Goal: Information Seeking & Learning: Learn about a topic

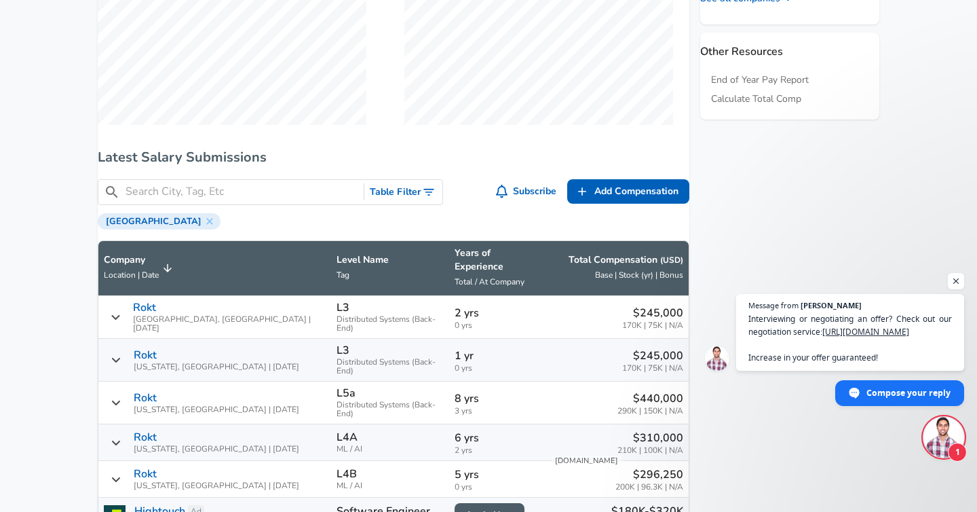
scroll to position [766, 0]
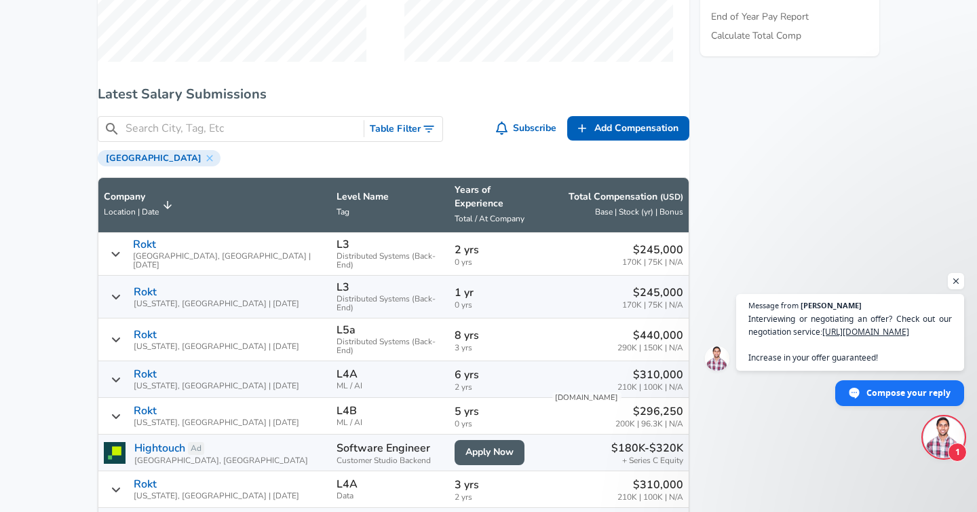
click at [405, 142] on button "Table Filter" at bounding box center [403, 129] width 78 height 25
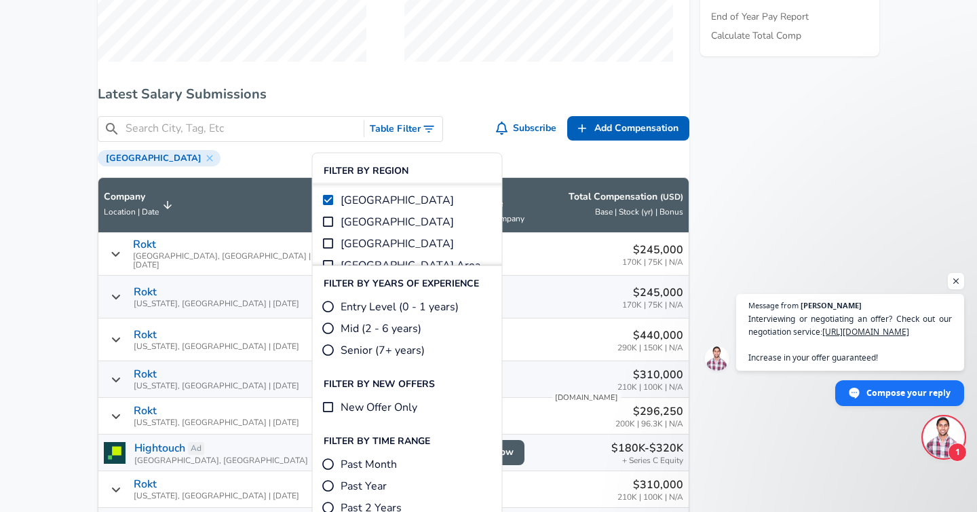
click at [402, 306] on span "Entry Level (0 - 1 years)" at bounding box center [400, 307] width 118 height 16
click at [335, 306] on input "Entry Level (0 - 1 years)" at bounding box center [329, 307] width 14 height 14
radio input "true"
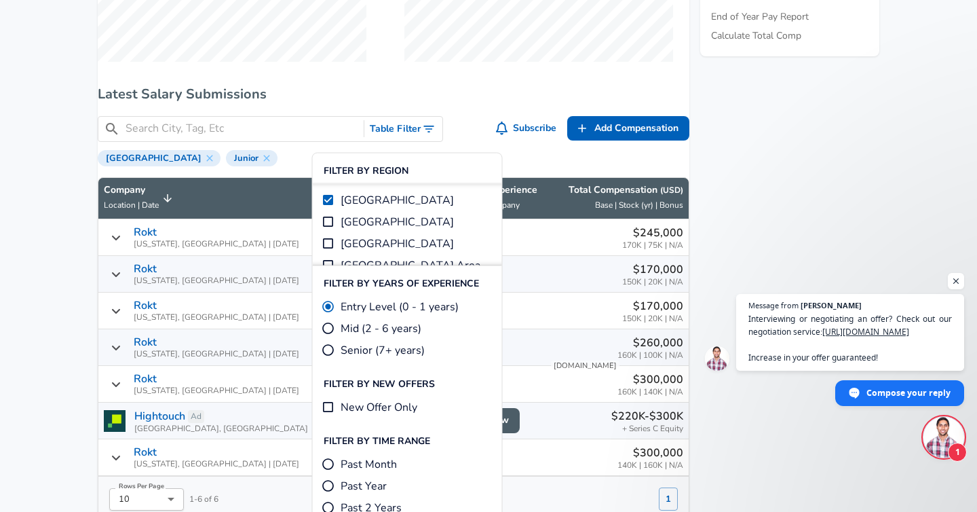
click at [489, 92] on div "Levels FYI Logo Salaries Software Engineer All Software Engineer Salaries Rokt …" at bounding box center [394, 333] width 592 height 1830
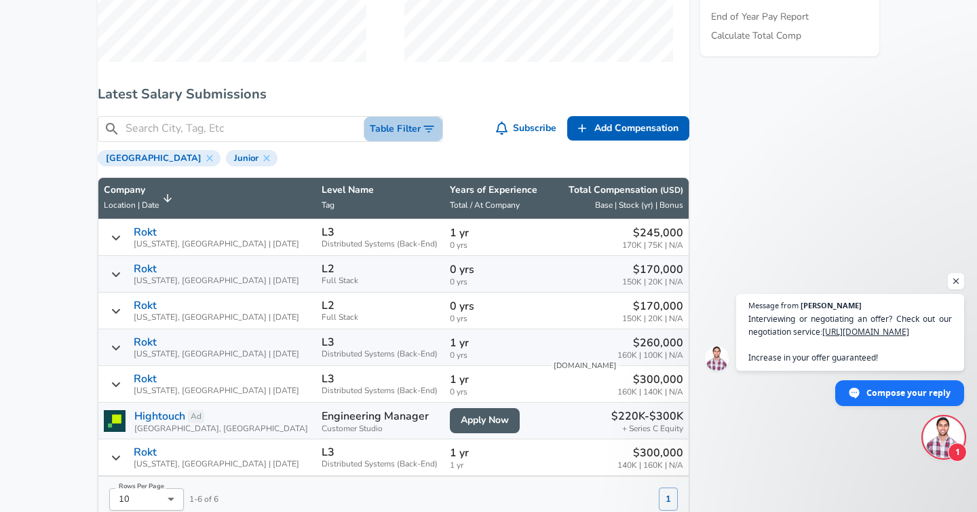
click at [428, 128] on button "Table Filter" at bounding box center [403, 129] width 78 height 25
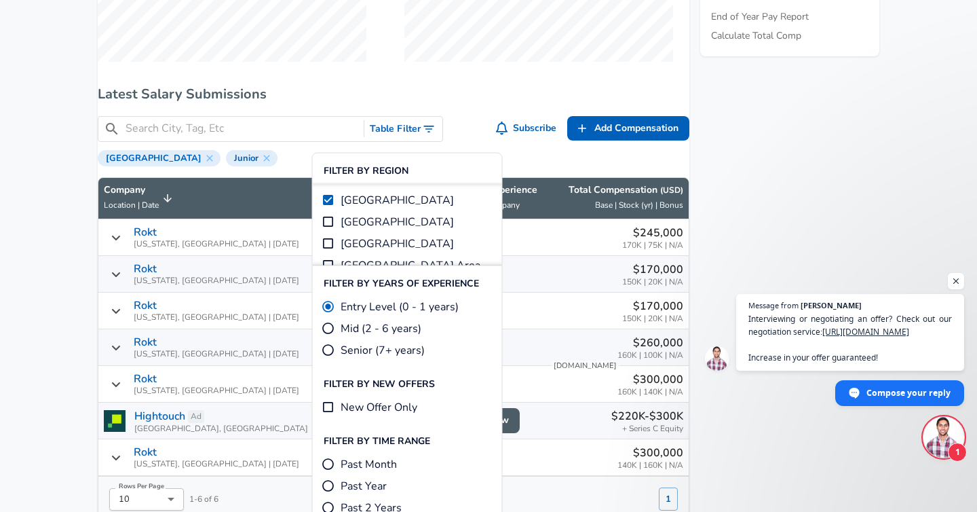
click at [417, 322] on span "Mid (2 - 6 years)" at bounding box center [381, 328] width 81 height 16
click at [335, 322] on input "Mid (2 - 6 years)" at bounding box center [329, 329] width 14 height 14
radio input "true"
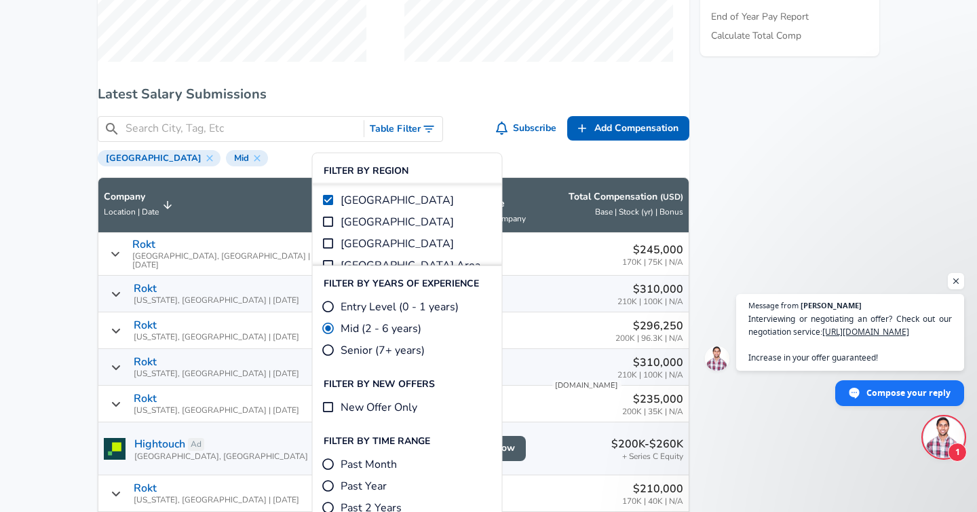
click at [417, 104] on h6 "Latest Salary Submissions" at bounding box center [394, 94] width 592 height 22
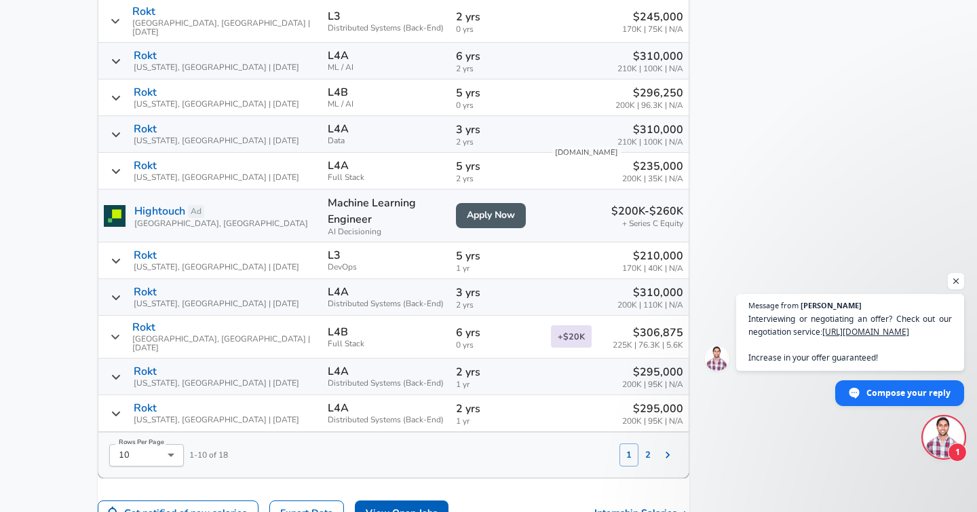
scroll to position [1019, 0]
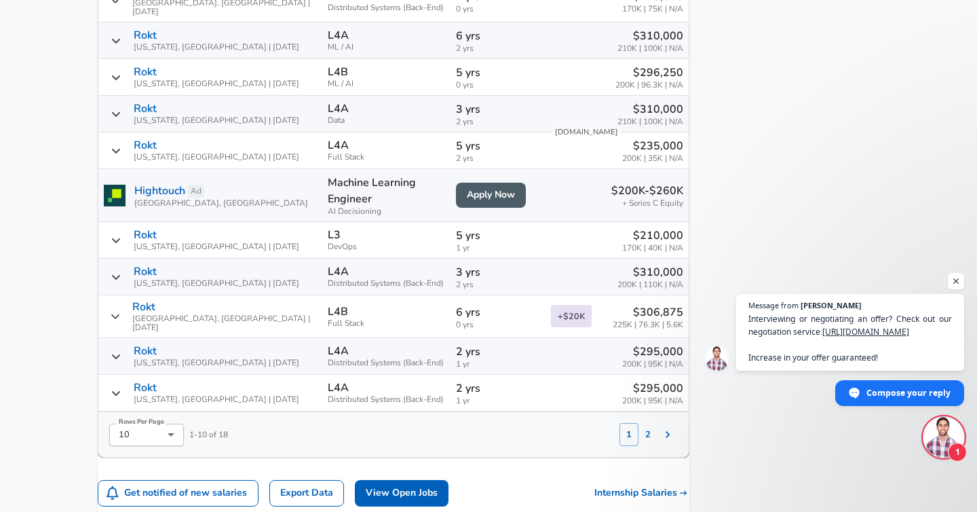
click at [639, 423] on button "2" at bounding box center [648, 434] width 19 height 23
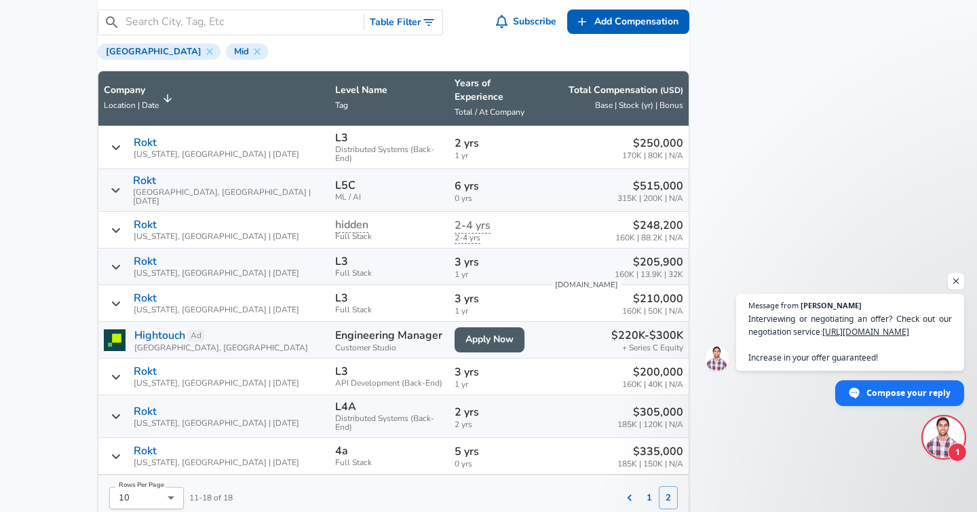
scroll to position [834, 0]
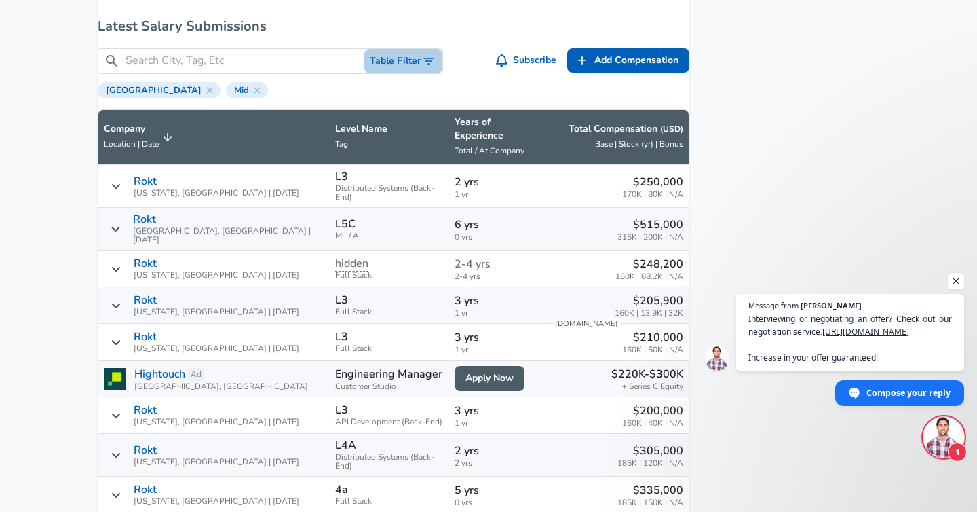
click at [406, 74] on button "Table Filter" at bounding box center [403, 61] width 78 height 25
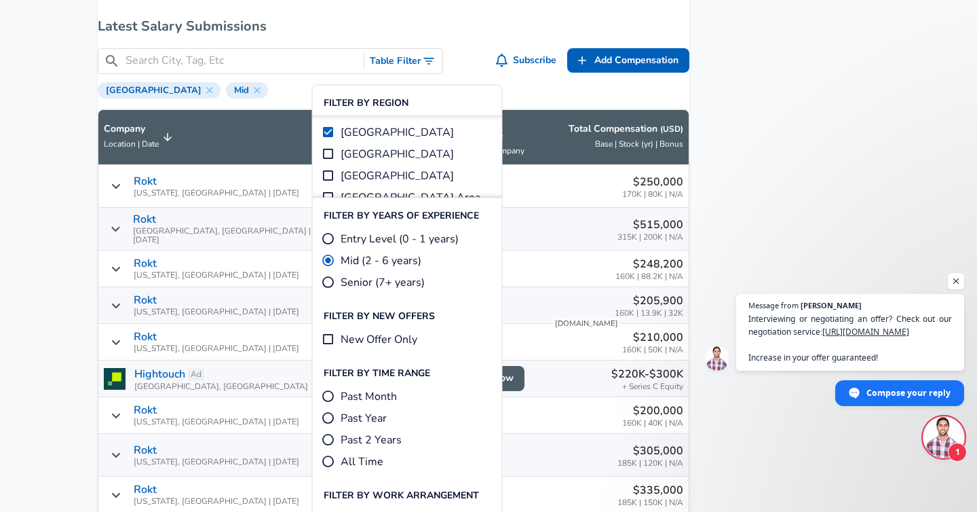
click at [383, 232] on span "Entry Level (0 - 1 years)" at bounding box center [400, 239] width 118 height 16
click at [335, 232] on input "Entry Level (0 - 1 years)" at bounding box center [329, 239] width 14 height 14
radio input "true"
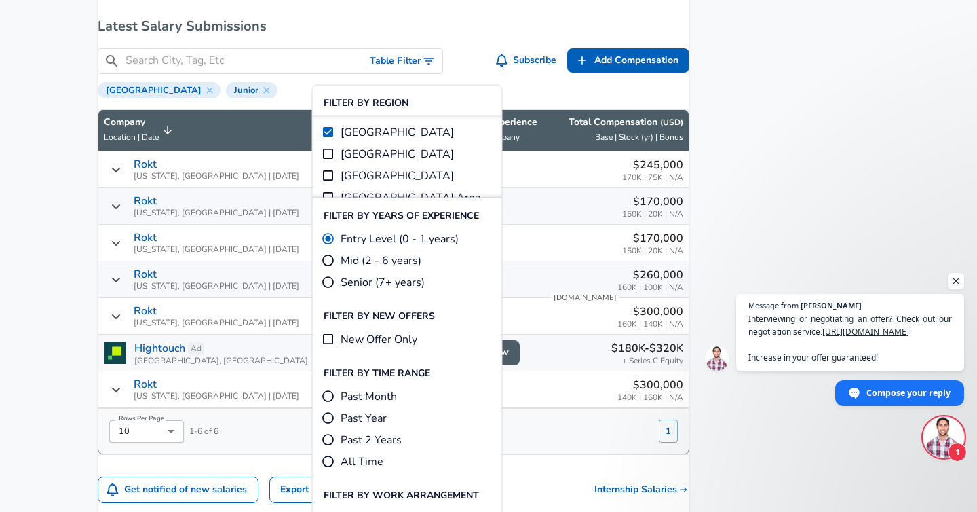
click at [453, 37] on h6 "Latest Salary Submissions" at bounding box center [394, 27] width 592 height 22
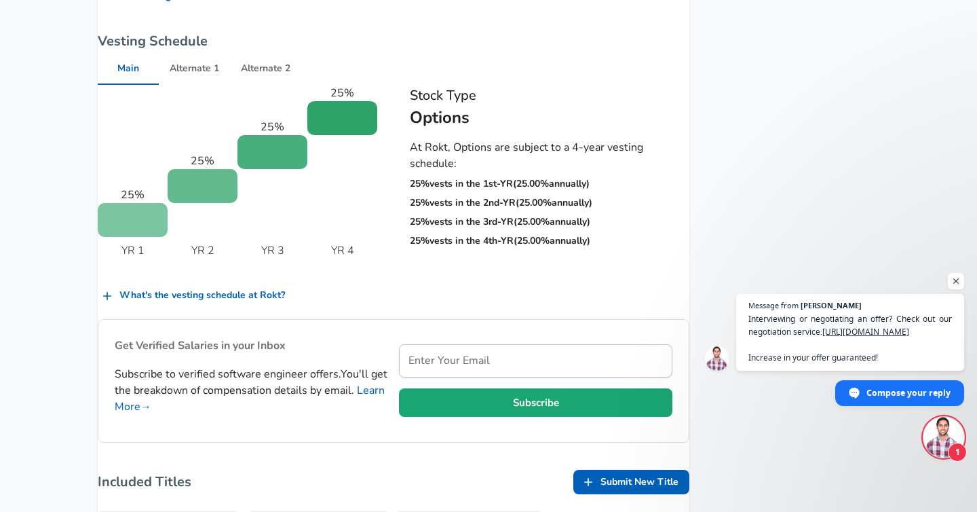
scroll to position [1358, 0]
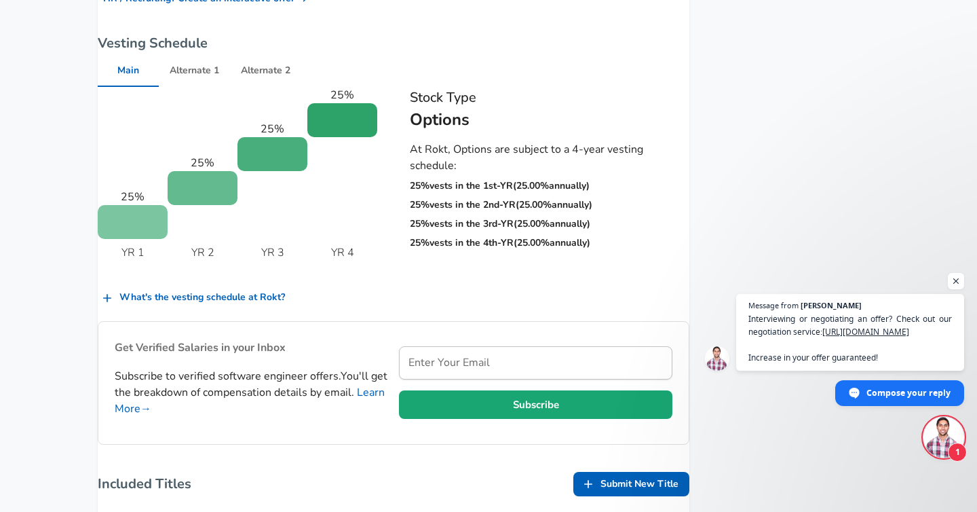
click at [202, 81] on button "Alternate 1" at bounding box center [194, 70] width 71 height 33
click at [276, 77] on button "Alternate 2" at bounding box center [265, 70] width 71 height 33
click at [133, 87] on button "Main" at bounding box center [128, 70] width 61 height 33
click at [201, 87] on button "Alternate 1" at bounding box center [194, 70] width 71 height 33
click at [267, 87] on button "Alternate 2" at bounding box center [265, 70] width 71 height 33
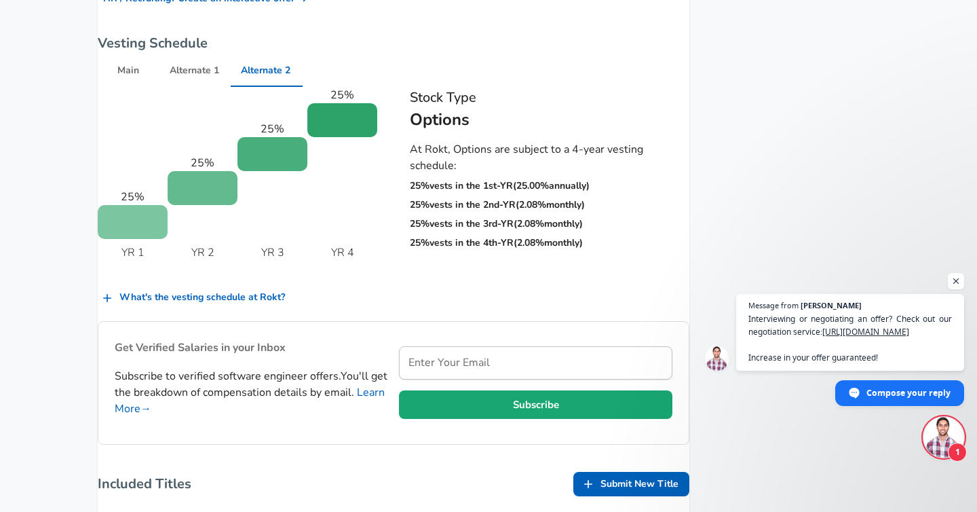
click at [156, 87] on button "Main" at bounding box center [128, 70] width 61 height 33
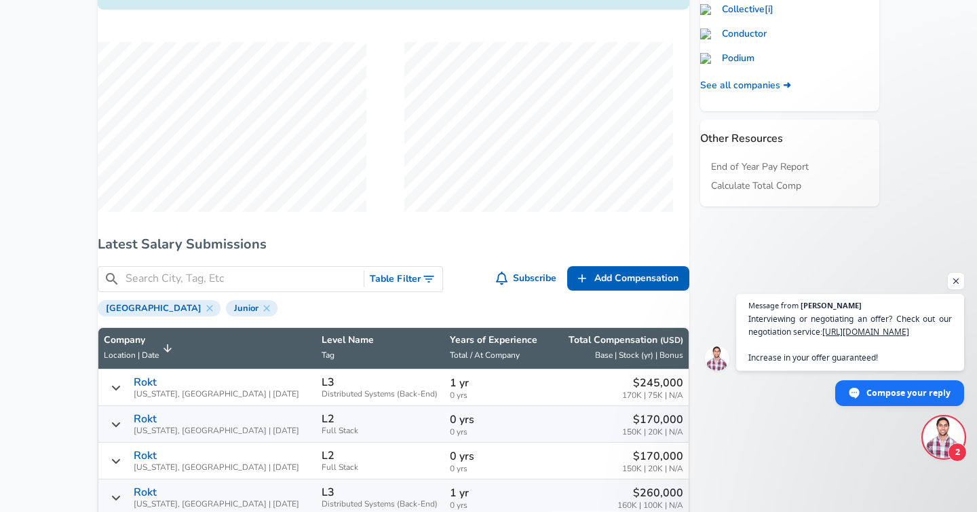
scroll to position [618, 0]
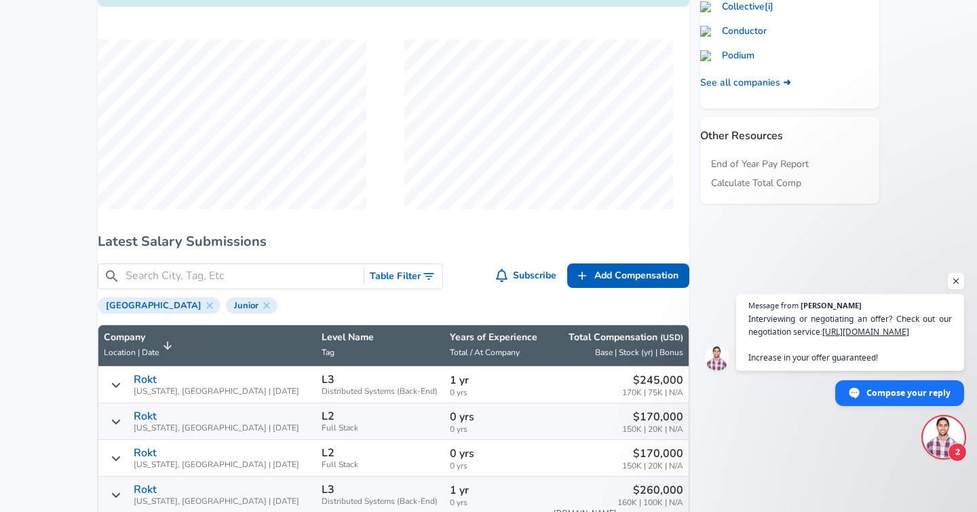
click at [408, 286] on button "Table Filter" at bounding box center [403, 276] width 78 height 25
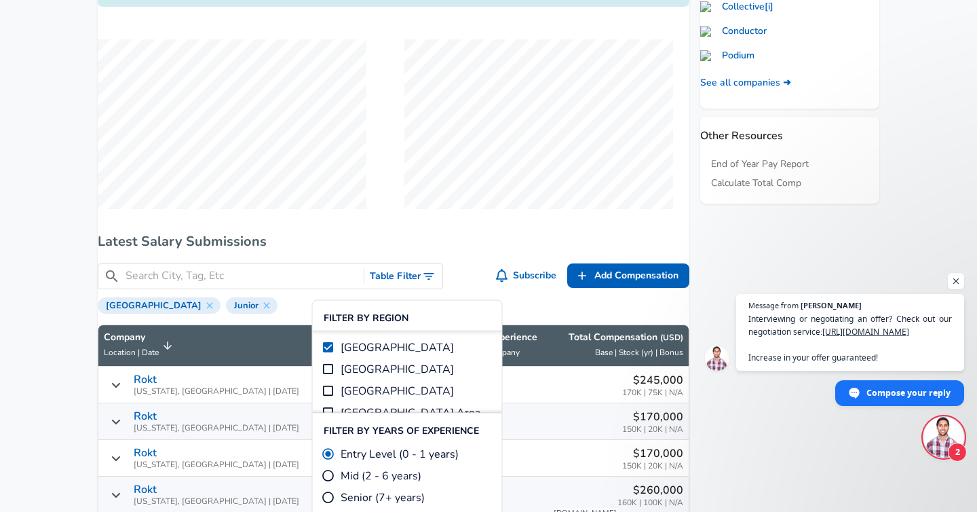
click at [407, 473] on span "Mid (2 - 6 years)" at bounding box center [381, 476] width 81 height 16
click at [335, 473] on input "Mid (2 - 6 years)" at bounding box center [329, 476] width 14 height 14
radio input "true"
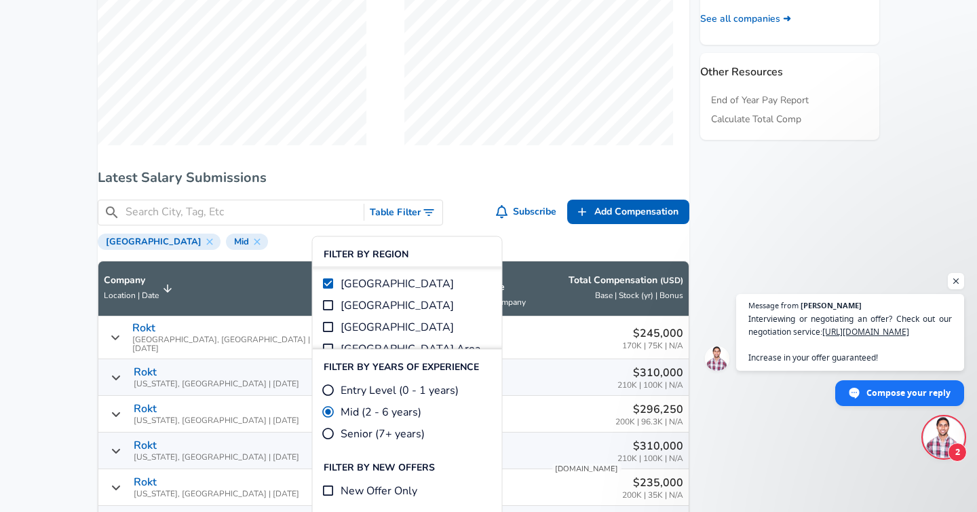
click at [427, 189] on h6 "Latest Salary Submissions" at bounding box center [394, 178] width 592 height 22
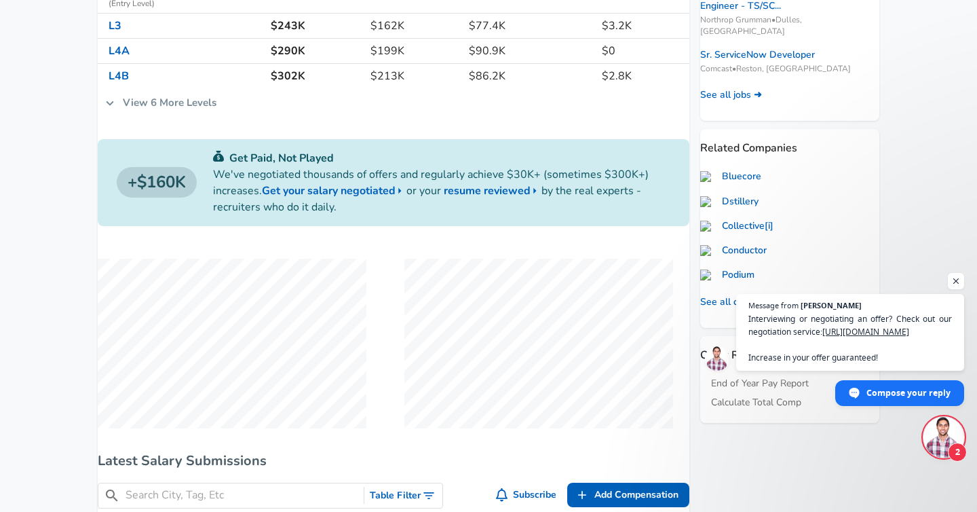
scroll to position [259, 0]
